Goal: Use online tool/utility: Utilize a website feature to perform a specific function

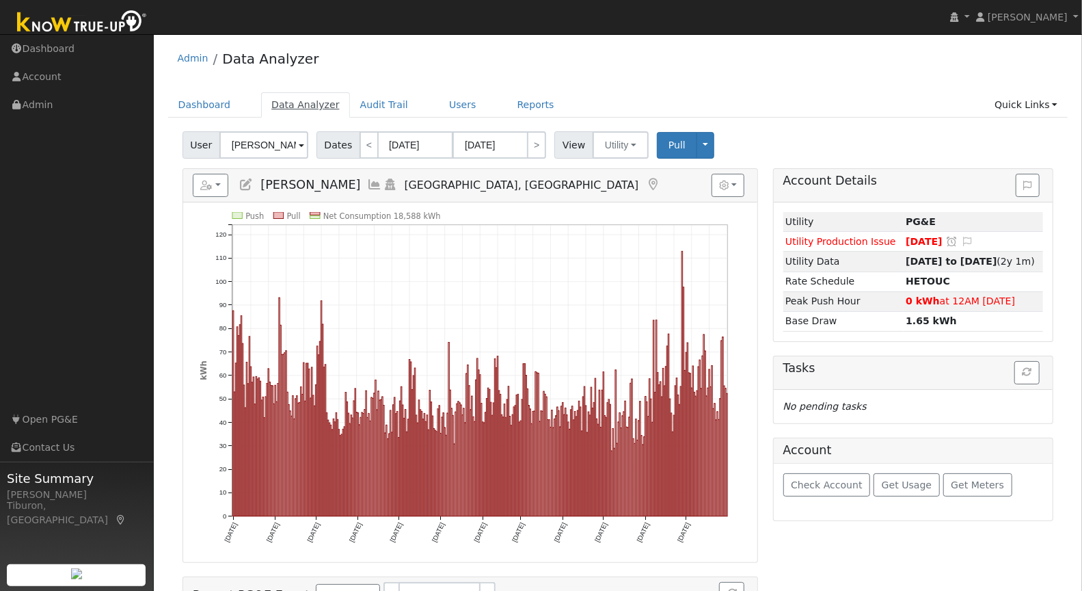
click at [288, 100] on link "Data Analyzer" at bounding box center [305, 104] width 89 height 25
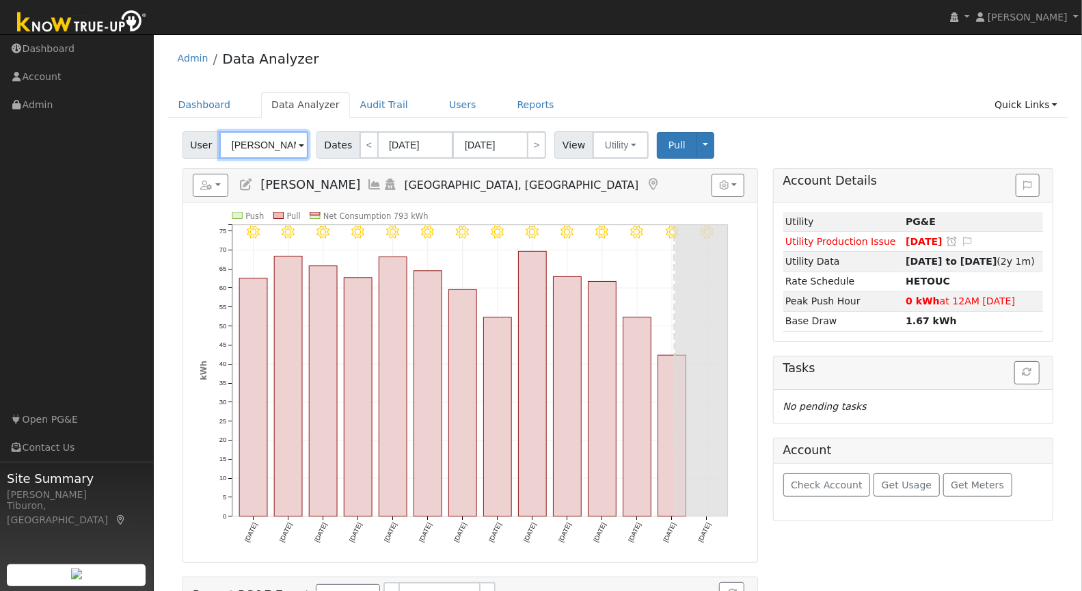
click at [266, 141] on input "[PERSON_NAME]" at bounding box center [263, 144] width 89 height 27
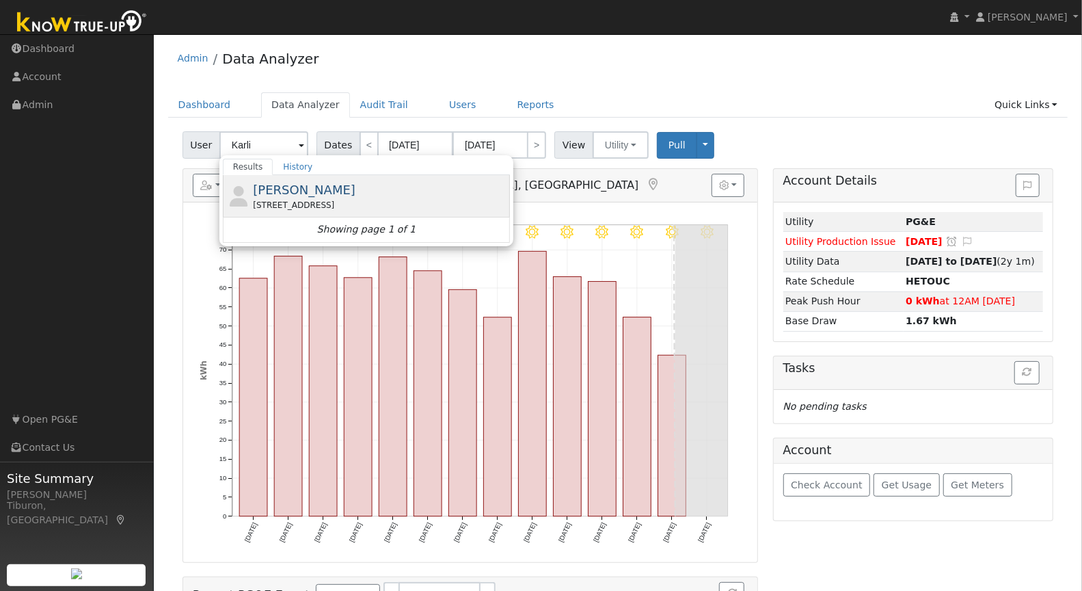
click at [306, 191] on span "[PERSON_NAME]" at bounding box center [304, 190] width 103 height 14
type input "[PERSON_NAME]"
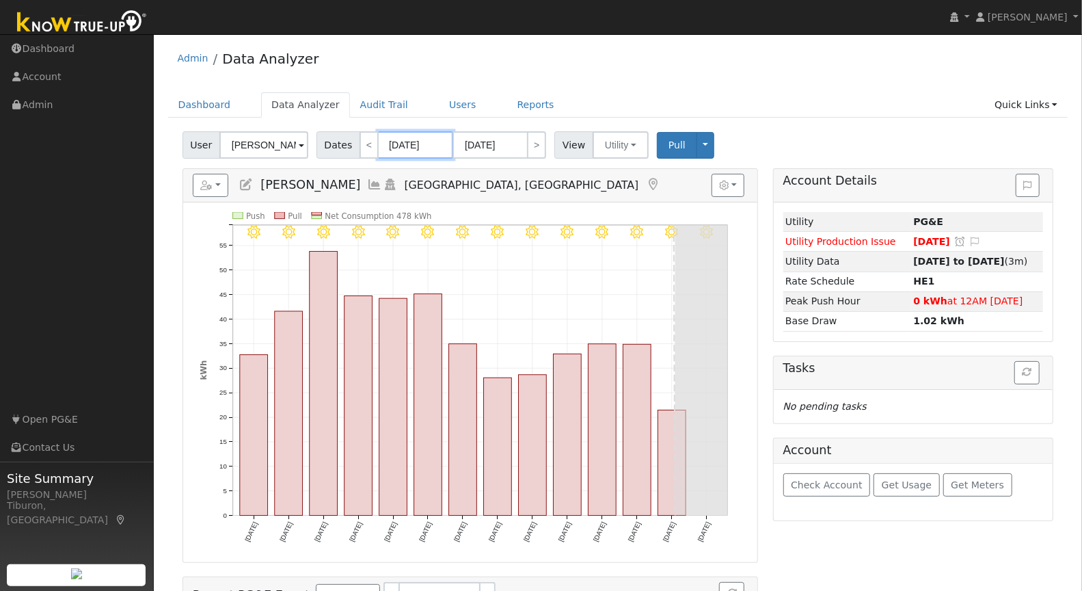
click at [414, 146] on input "[DATE]" at bounding box center [415, 144] width 75 height 27
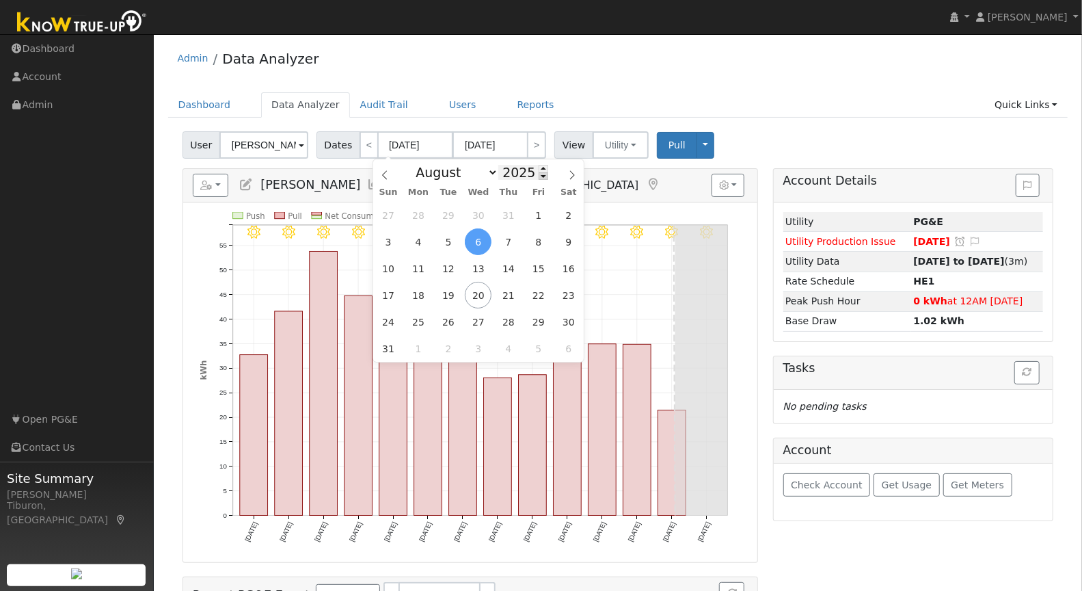
click at [539, 176] on span at bounding box center [544, 176] width 10 height 8
type input "2024"
click at [461, 176] on select "January February March April May June July August September October November De…" at bounding box center [454, 172] width 90 height 16
click at [510, 209] on span "1" at bounding box center [508, 215] width 27 height 27
type input "[DATE]"
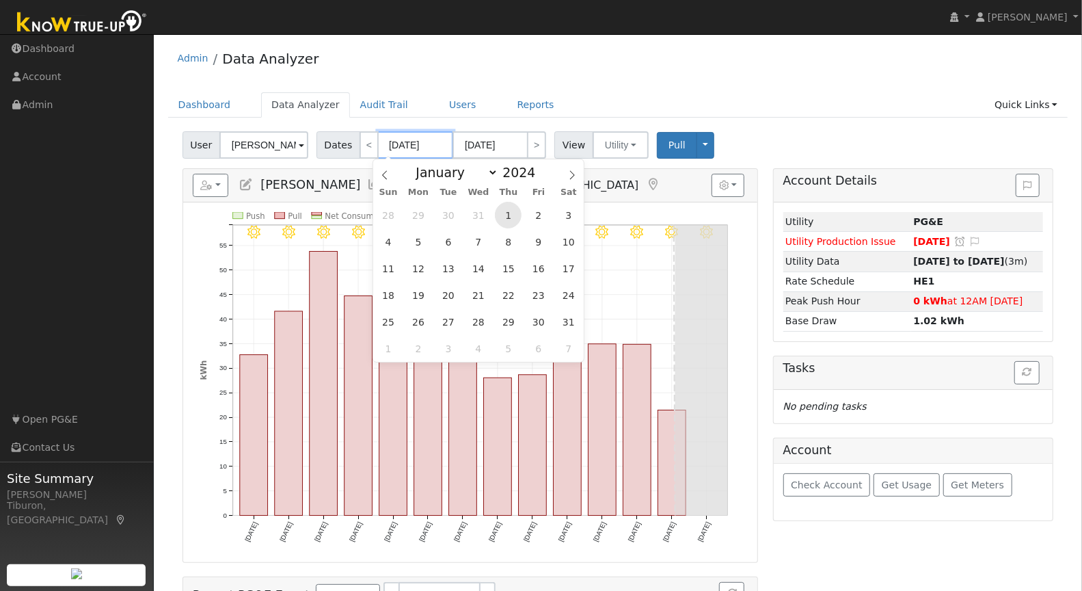
type input "[DATE]"
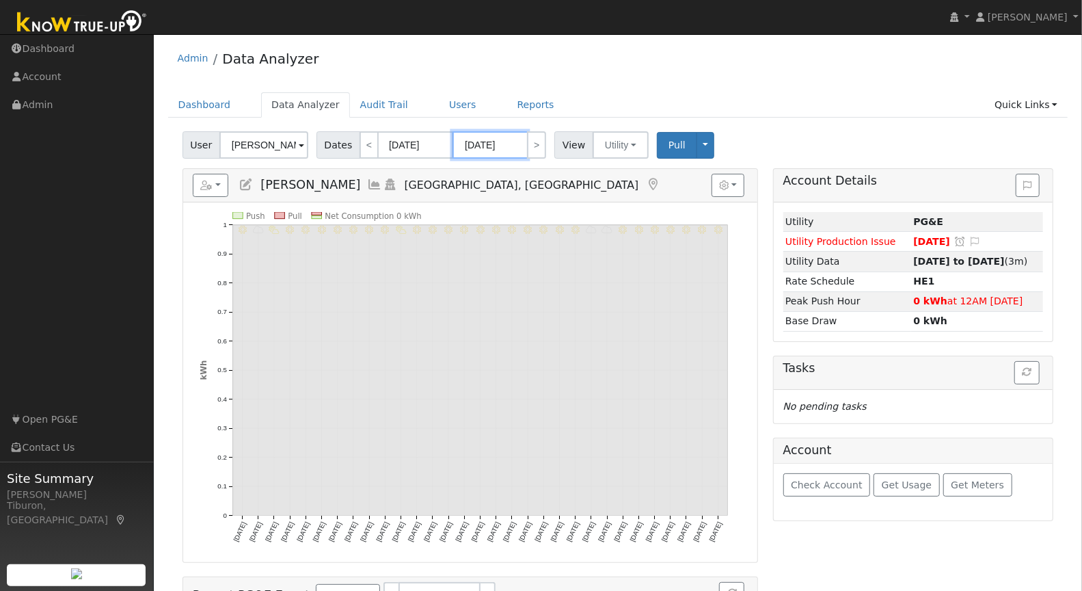
click at [503, 149] on input "[DATE]" at bounding box center [490, 144] width 75 height 27
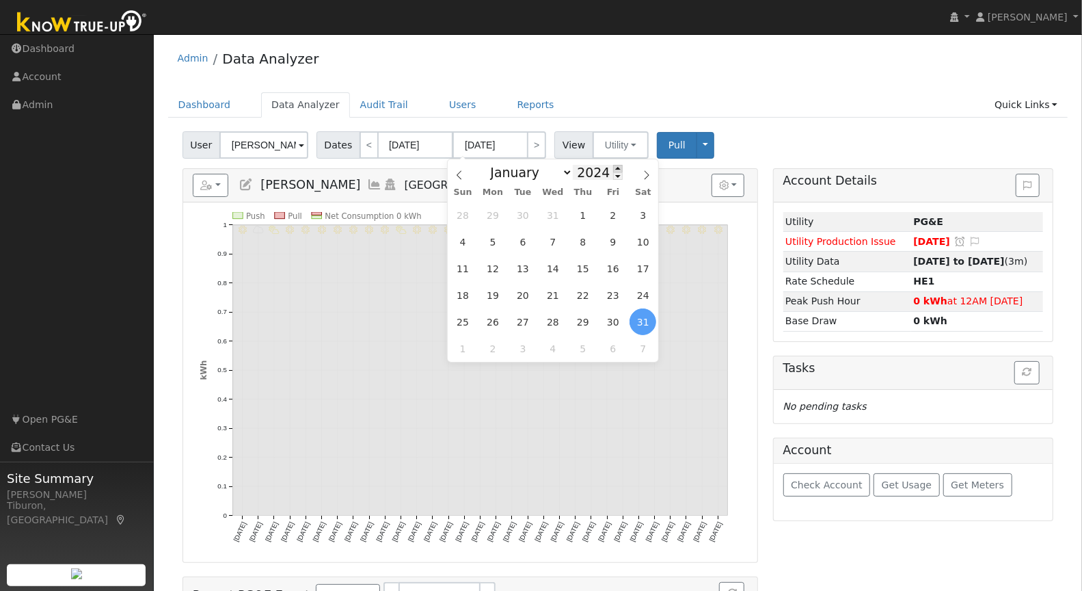
click at [615, 167] on span at bounding box center [618, 169] width 10 height 8
type input "2025"
click at [535, 173] on select "January February March April May June July August September October November De…" at bounding box center [528, 172] width 90 height 16
click at [585, 213] on span "31" at bounding box center [582, 215] width 27 height 27
type input "[DATE]"
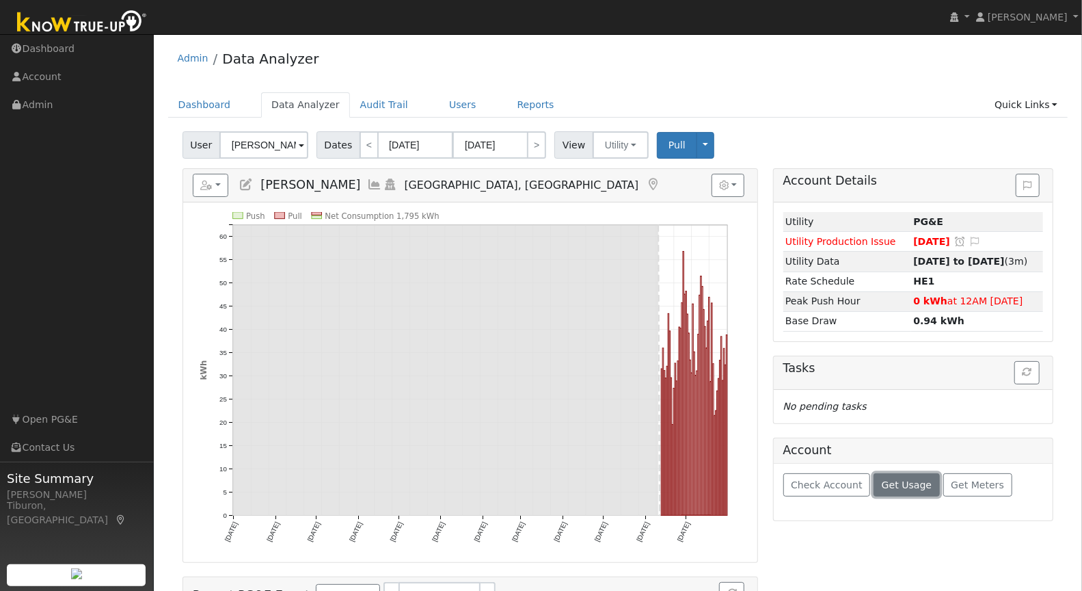
click at [900, 473] on button "Get Usage" at bounding box center [907, 484] width 66 height 23
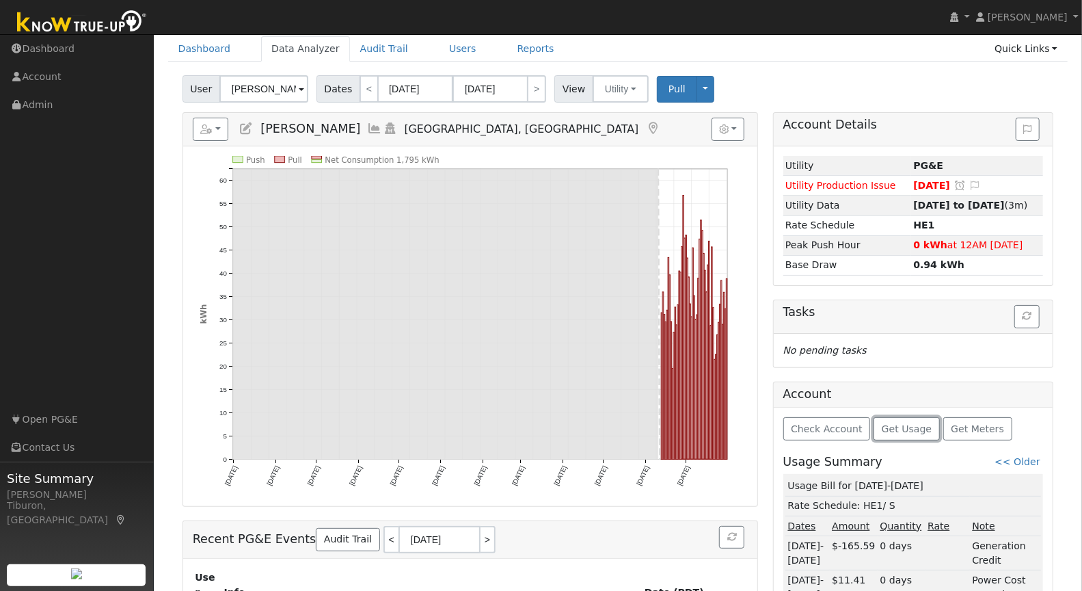
scroll to position [27, 0]
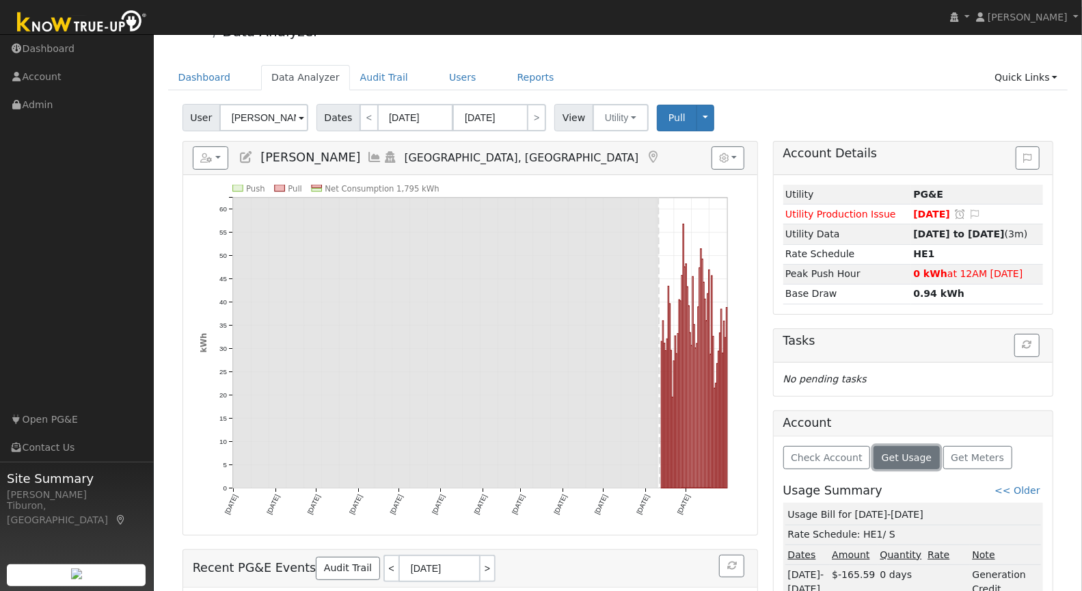
click at [904, 453] on span "Get Usage" at bounding box center [907, 457] width 50 height 11
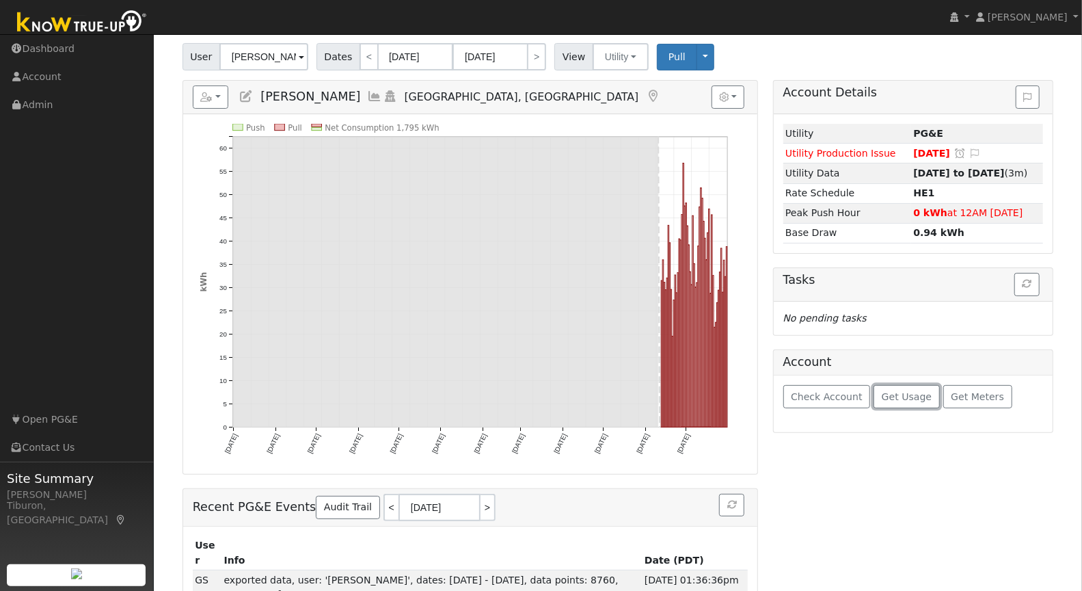
scroll to position [0, 0]
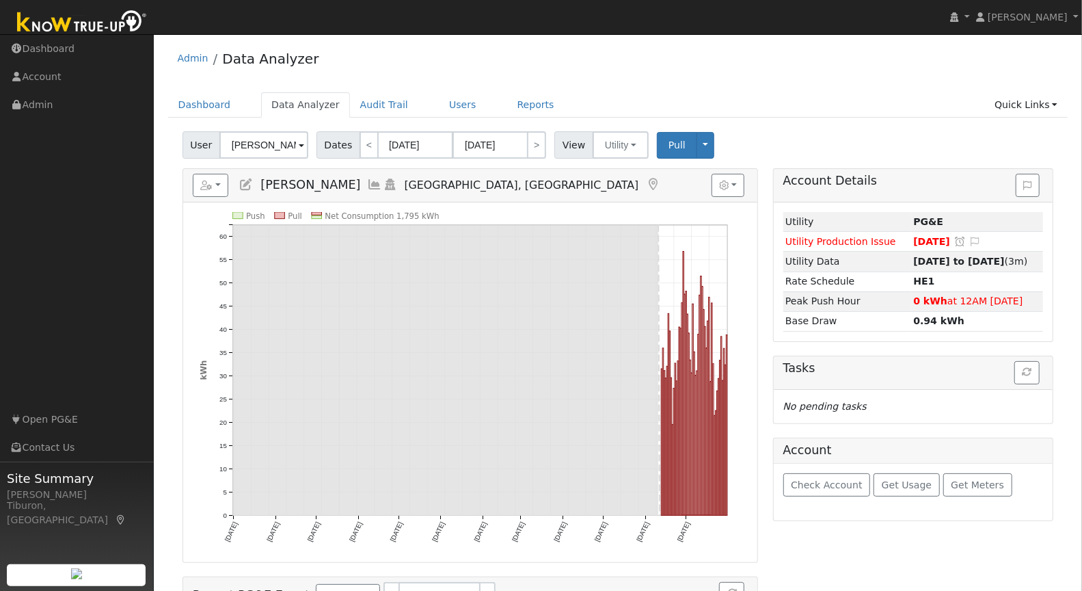
drag, startPoint x: 908, startPoint y: 457, endPoint x: 906, endPoint y: 465, distance: 7.8
click at [907, 459] on div "Account Check Account Get Usage Get Meters" at bounding box center [913, 478] width 281 height 83
click at [902, 481] on span "Get Usage" at bounding box center [907, 484] width 50 height 11
click at [727, 85] on div "Admin Data Analyzer Dashboard Data Analyzer Audit Trail Users Reports Quick Lin…" at bounding box center [618, 519] width 915 height 956
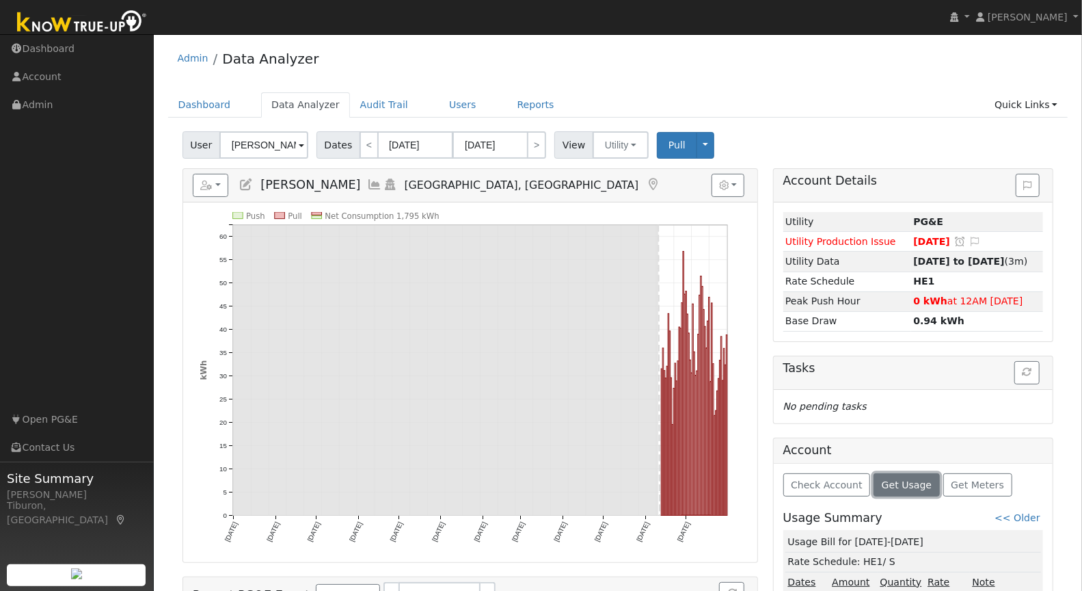
click at [901, 485] on button "Get Usage" at bounding box center [907, 484] width 66 height 23
